Goal: Check status

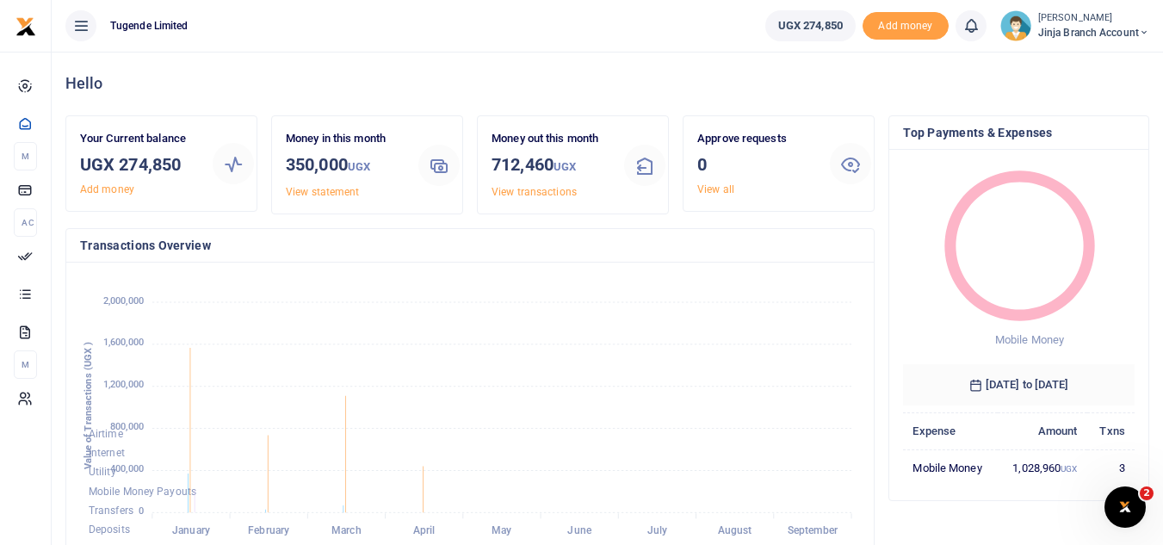
scroll to position [14, 14]
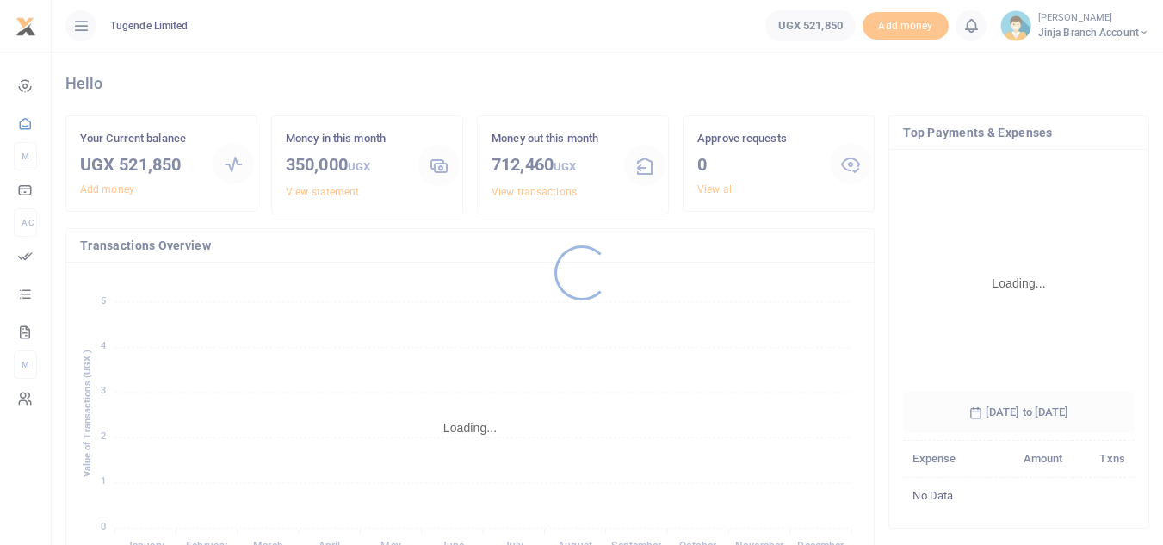
scroll to position [257, 219]
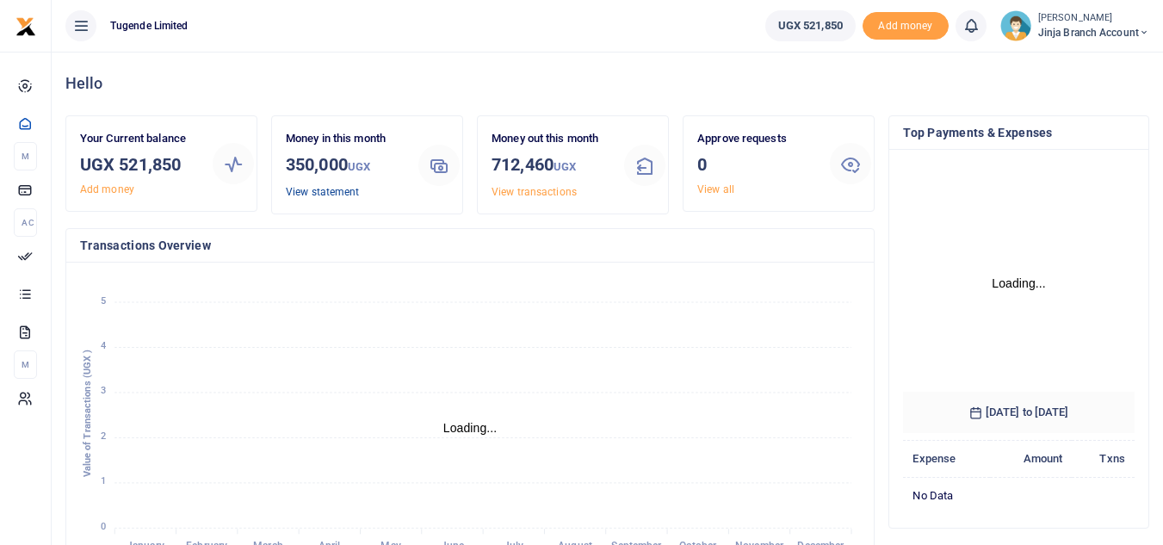
click at [312, 190] on link "View statement" at bounding box center [322, 192] width 73 height 12
